Goal: Task Accomplishment & Management: Manage account settings

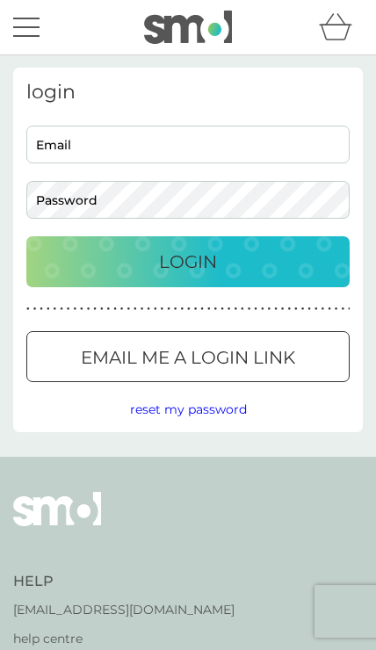
click at [139, 141] on input "Email" at bounding box center [187, 145] width 323 height 38
type input "[EMAIL_ADDRESS][DOMAIN_NAME]"
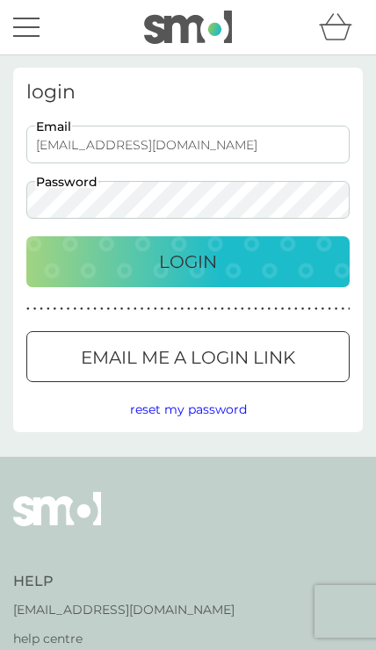
click at [188, 262] on button "Login" at bounding box center [187, 261] width 323 height 51
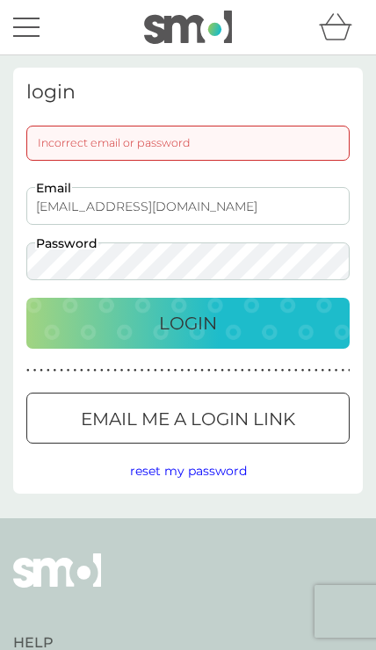
click at [224, 468] on span "reset my password" at bounding box center [188, 471] width 117 height 16
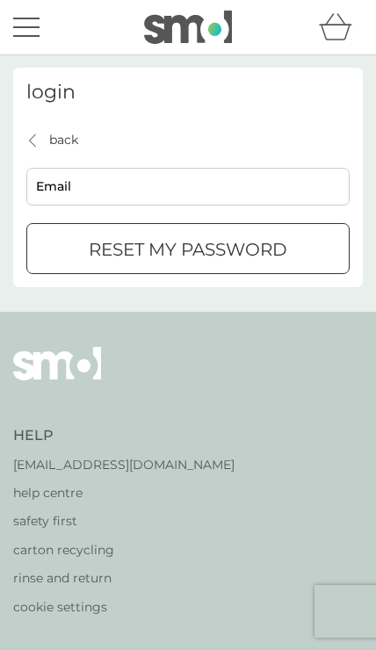
click at [135, 188] on input "Email" at bounding box center [187, 187] width 323 height 38
click at [188, 248] on button "reset my password" at bounding box center [187, 248] width 323 height 51
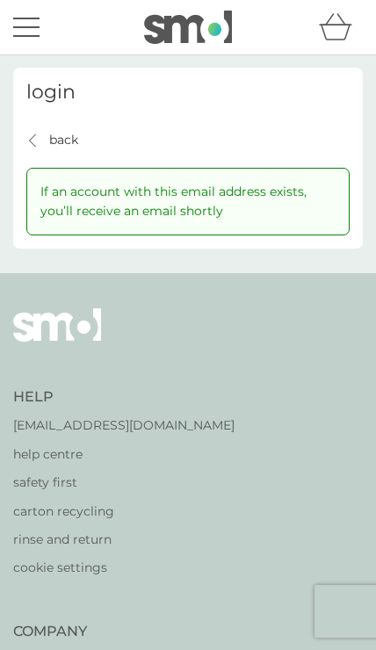
click at [33, 131] on div "back back" at bounding box center [52, 139] width 52 height 19
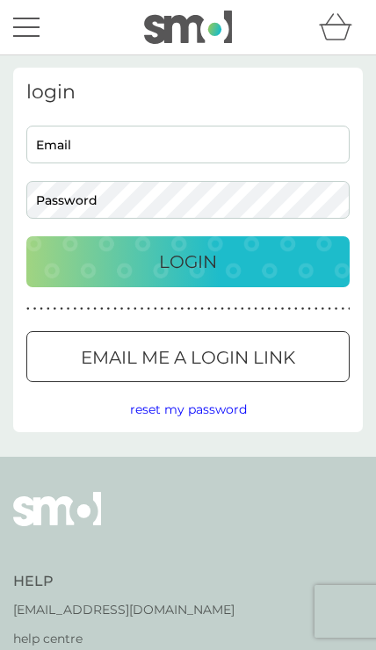
click at [220, 405] on span "reset my password" at bounding box center [188, 410] width 117 height 16
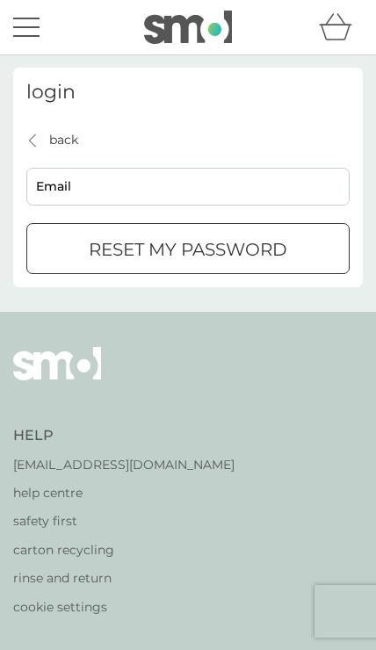
click at [129, 177] on input "Email" at bounding box center [187, 187] width 323 height 38
type input "[EMAIL_ADDRESS][DOMAIN_NAME]"
click at [287, 251] on p "reset my password" at bounding box center [188, 249] width 199 height 28
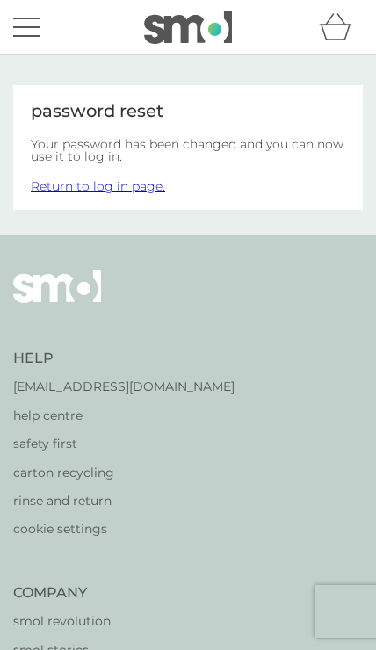
click at [151, 185] on link "Return to log in page." at bounding box center [98, 186] width 134 height 16
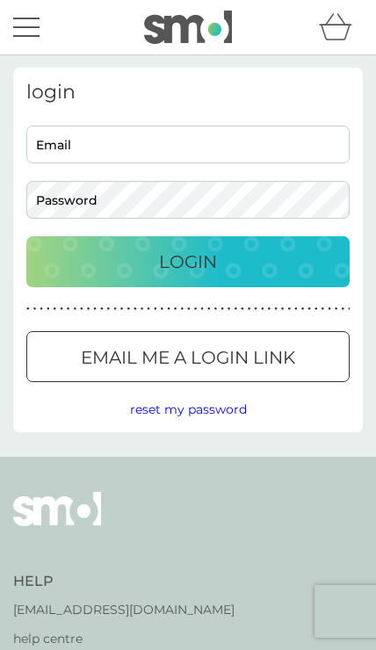
click at [141, 153] on input "Email" at bounding box center [187, 145] width 323 height 38
type input "[EMAIL_ADDRESS][DOMAIN_NAME]"
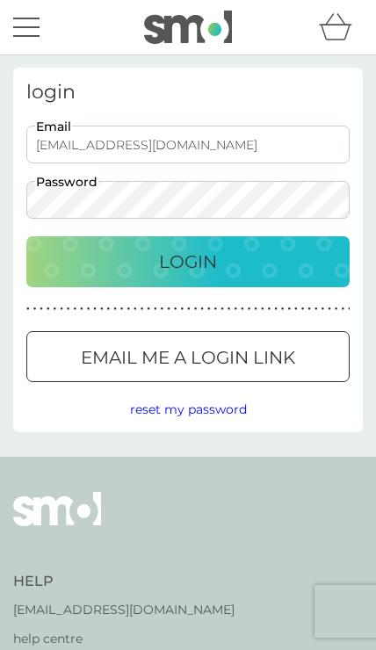
click at [238, 257] on div "Login" at bounding box center [188, 262] width 288 height 28
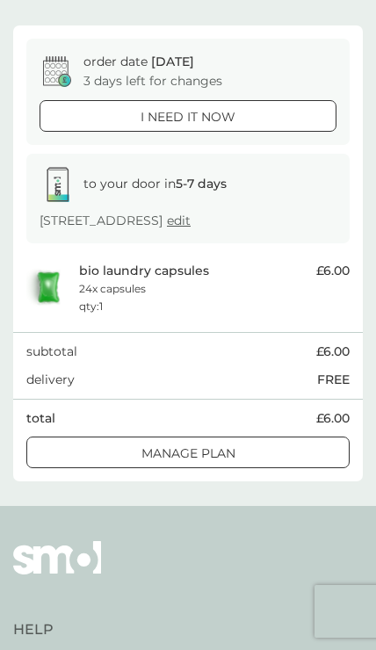
scroll to position [127, 0]
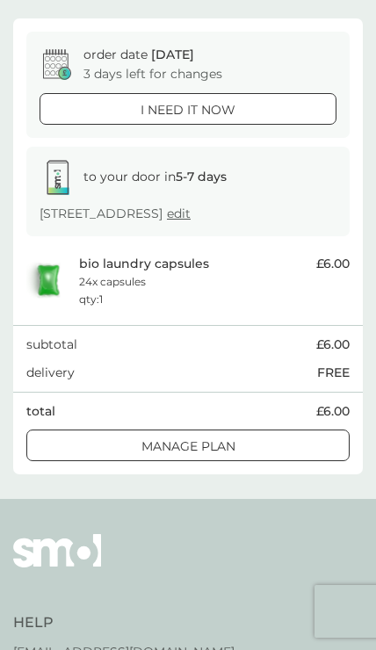
click at [284, 452] on div "Manage plan" at bounding box center [188, 446] width 322 height 19
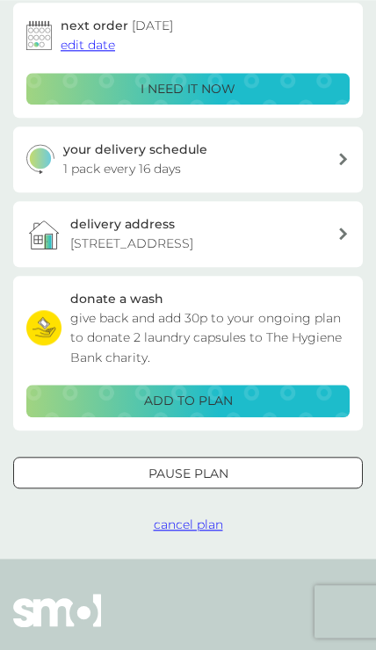
click at [262, 474] on div "Pause plan" at bounding box center [188, 473] width 348 height 19
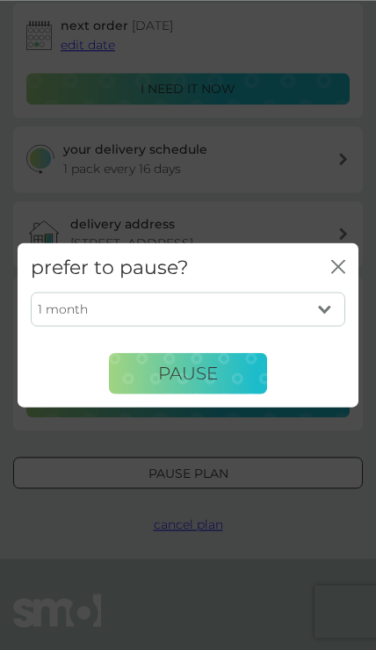
scroll to position [266, 0]
click at [328, 326] on select "1 month 2 months 3 months 4 months 5 months 6 months" at bounding box center [188, 309] width 315 height 33
select select "6"
click at [254, 394] on button "Pause" at bounding box center [188, 373] width 158 height 42
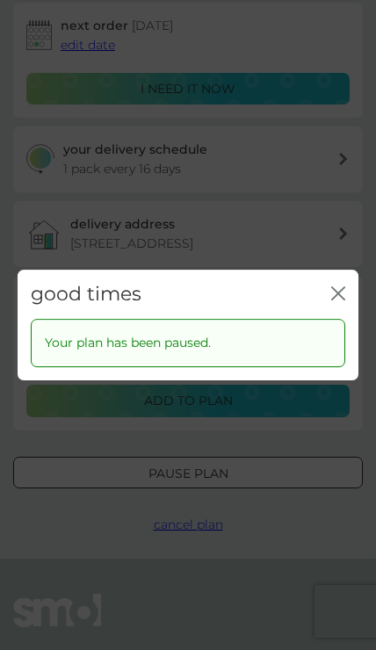
click at [344, 300] on icon "close" at bounding box center [341, 293] width 6 height 12
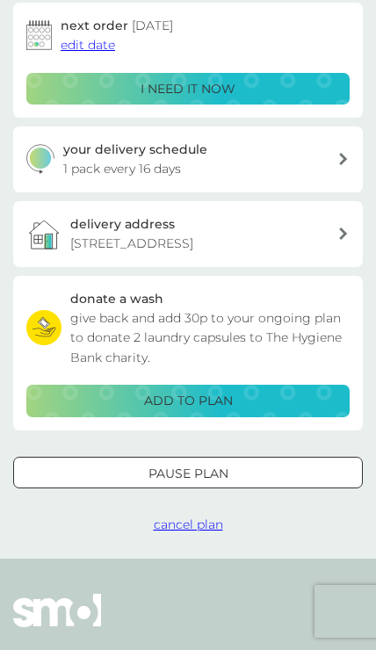
click at [213, 517] on span "cancel plan" at bounding box center [188, 525] width 69 height 16
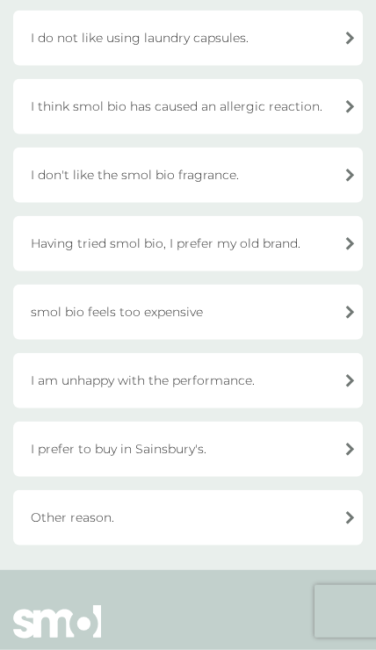
scroll to position [407, 0]
click at [354, 514] on div "Other reason." at bounding box center [188, 516] width 350 height 55
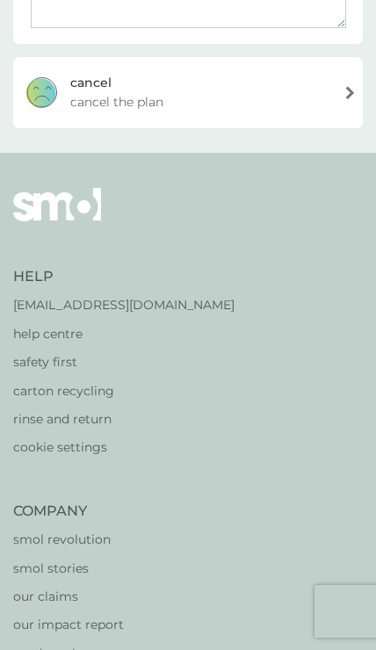
click at [350, 95] on div "cancel cancel the plan" at bounding box center [188, 92] width 350 height 70
